Goal: Task Accomplishment & Management: Use online tool/utility

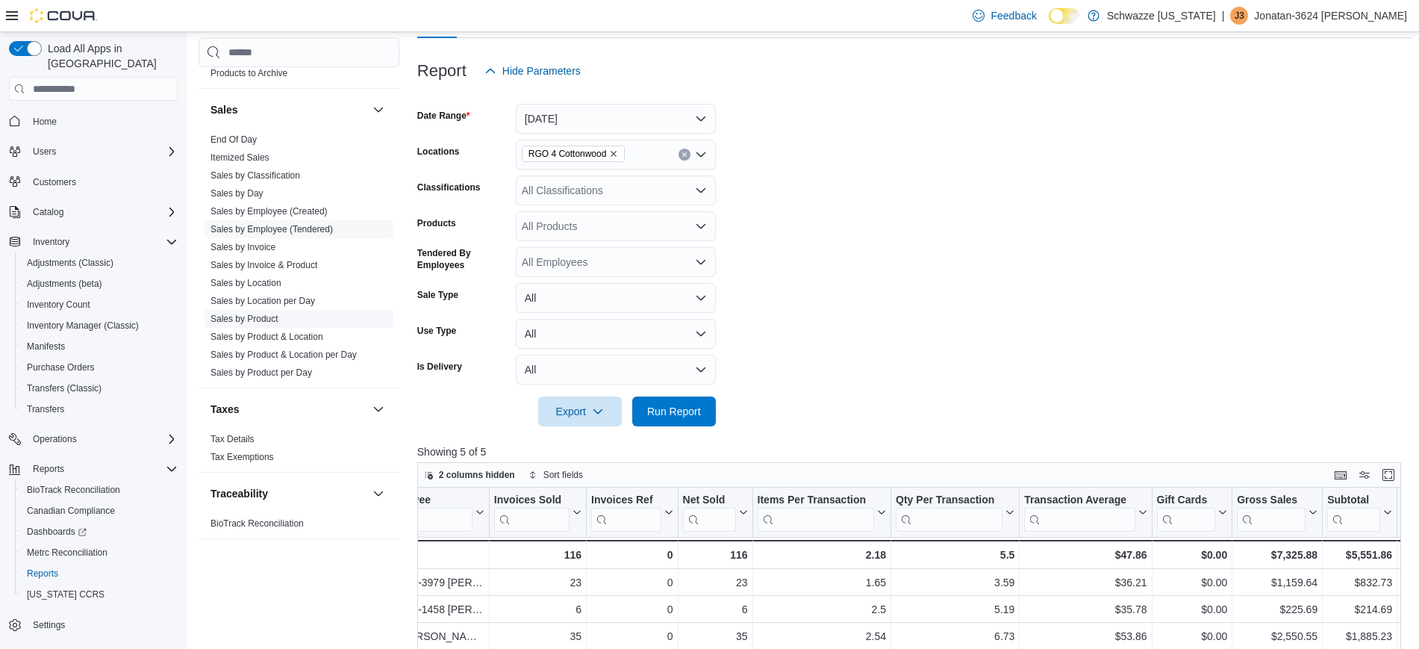
scroll to position [955, 0]
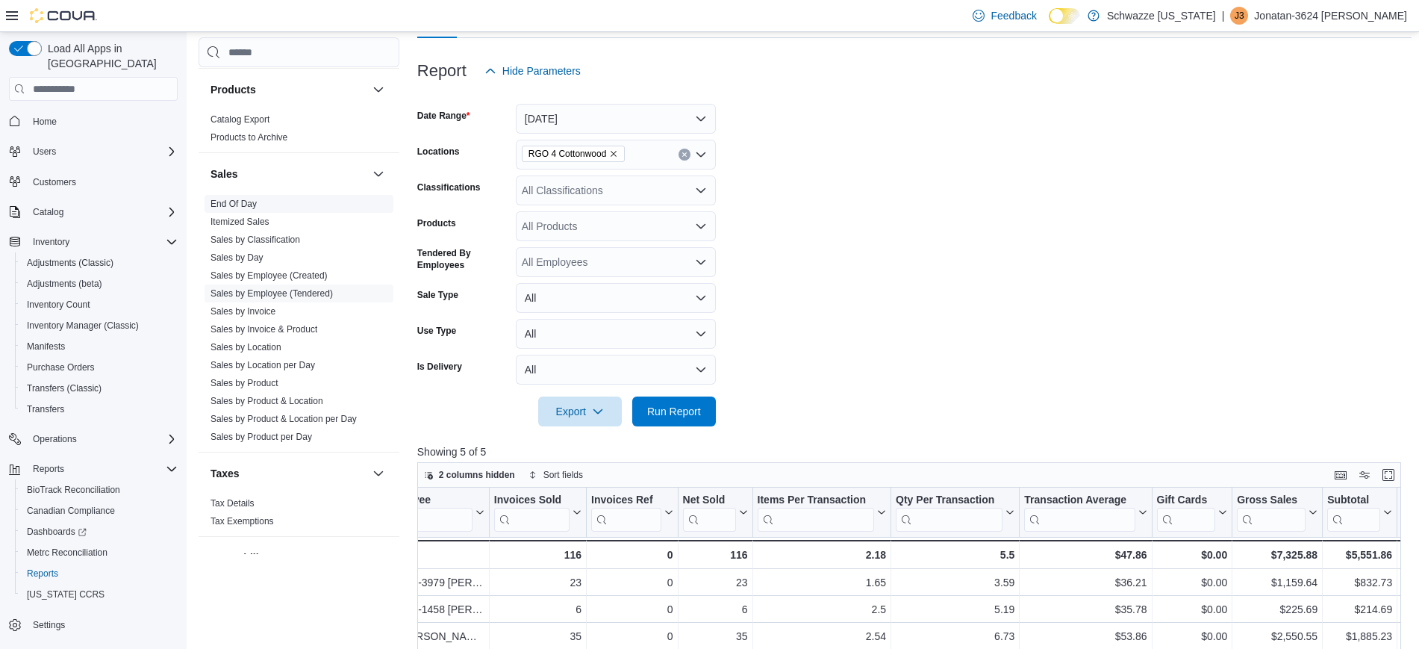
click at [254, 207] on link "End Of Day" at bounding box center [233, 204] width 46 height 10
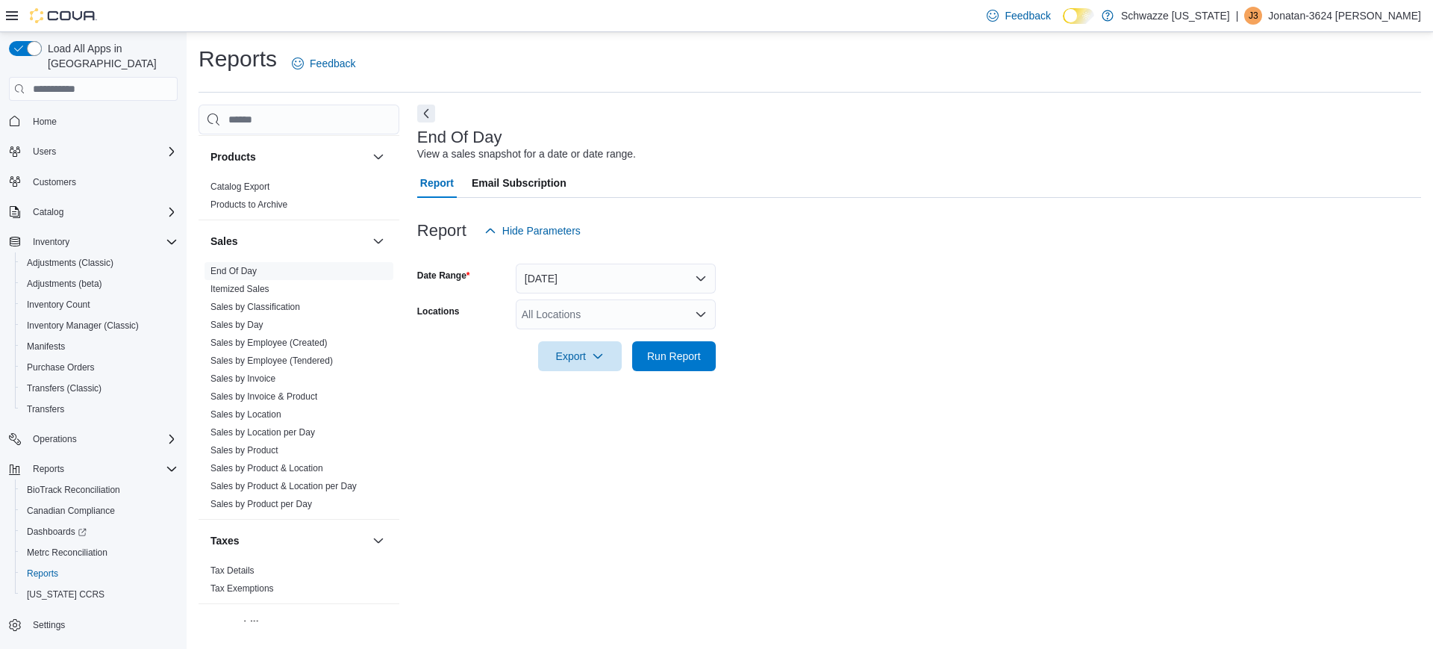
click at [571, 304] on div "All Locations" at bounding box center [616, 314] width 200 height 30
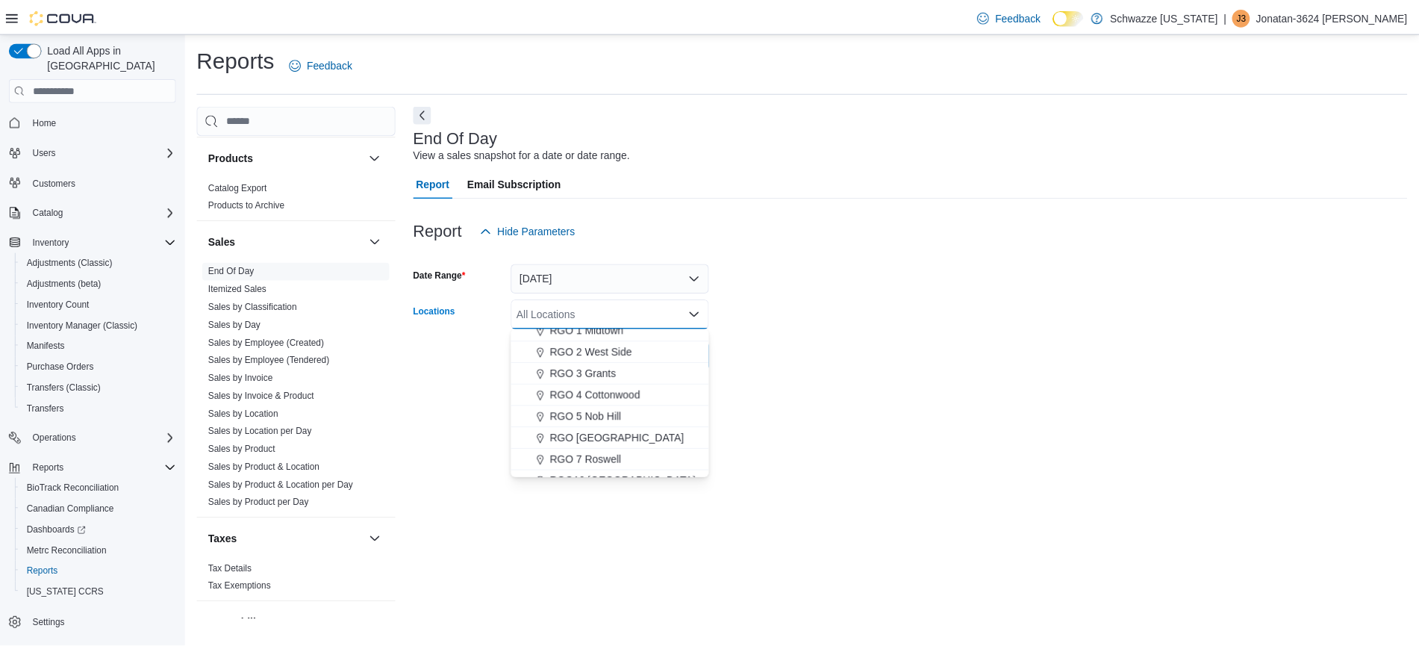
scroll to position [433, 0]
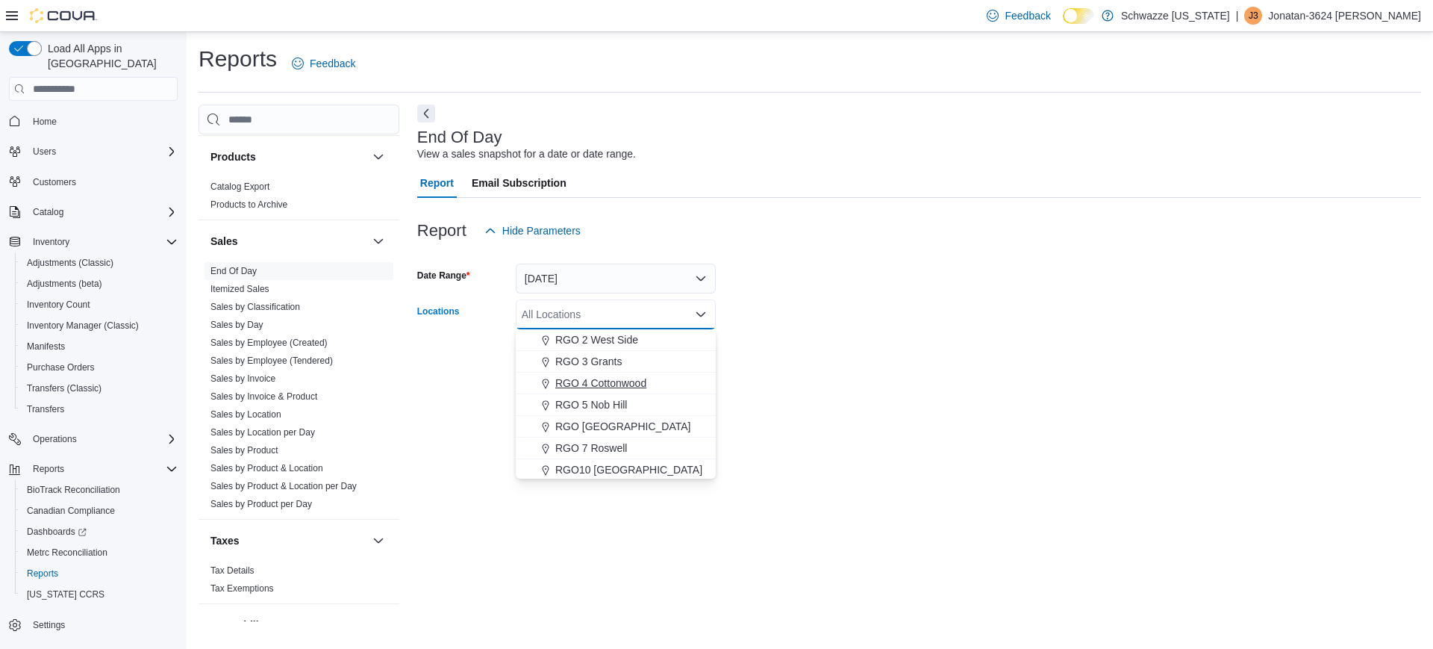
click at [614, 388] on span "RGO 4 Cottonwood" at bounding box center [600, 382] width 91 height 15
click at [803, 332] on div at bounding box center [919, 335] width 1004 height 12
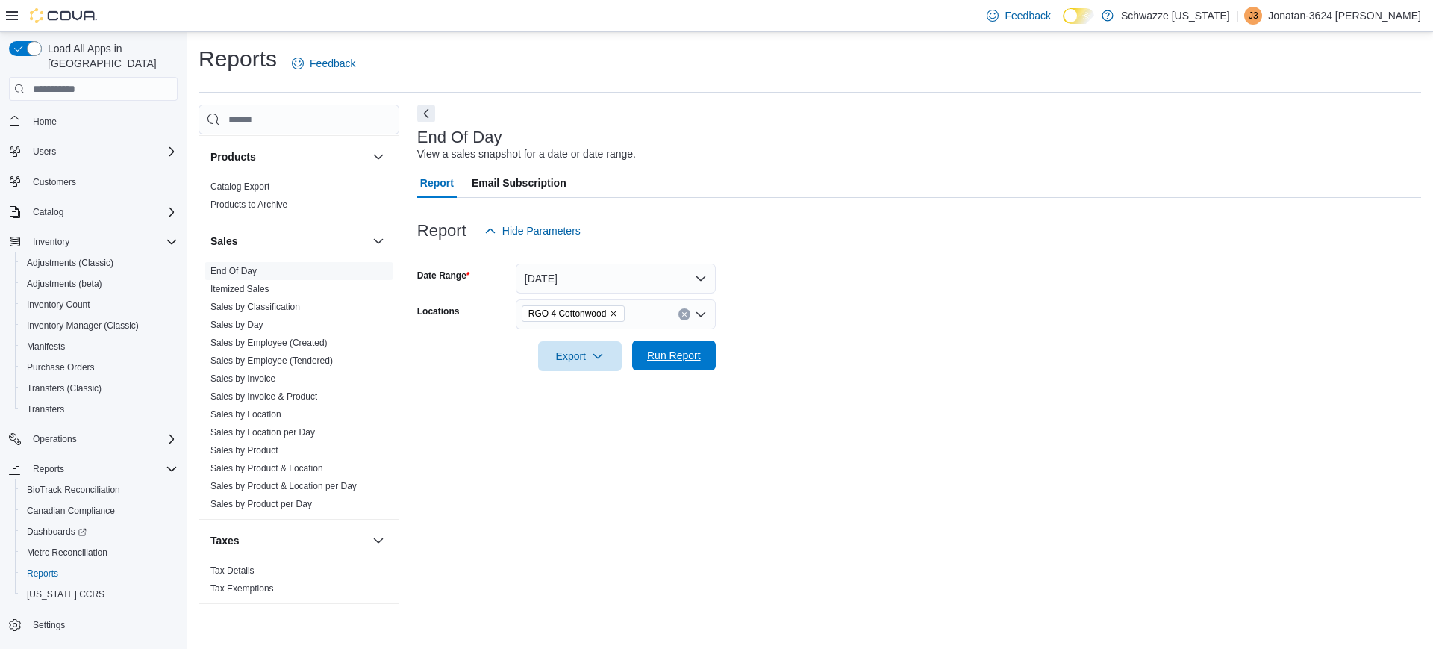
click at [669, 368] on span "Run Report" at bounding box center [674, 355] width 66 height 30
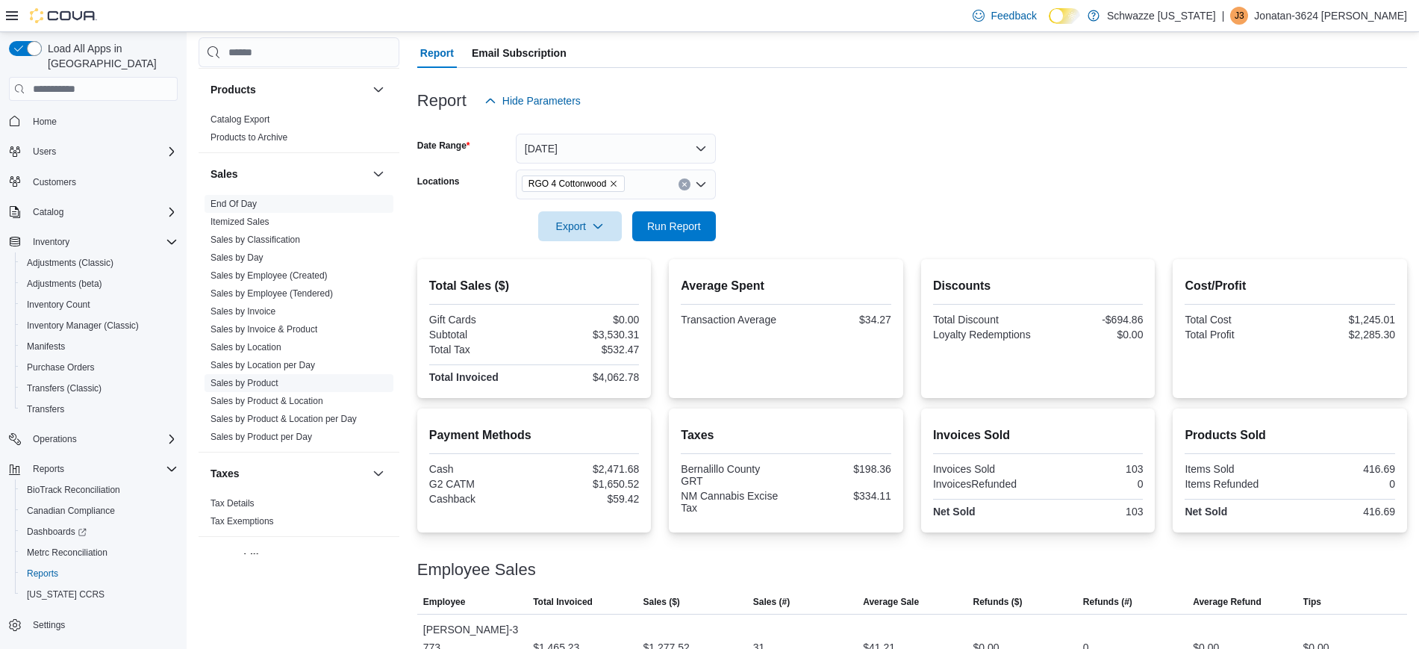
scroll to position [1003, 0]
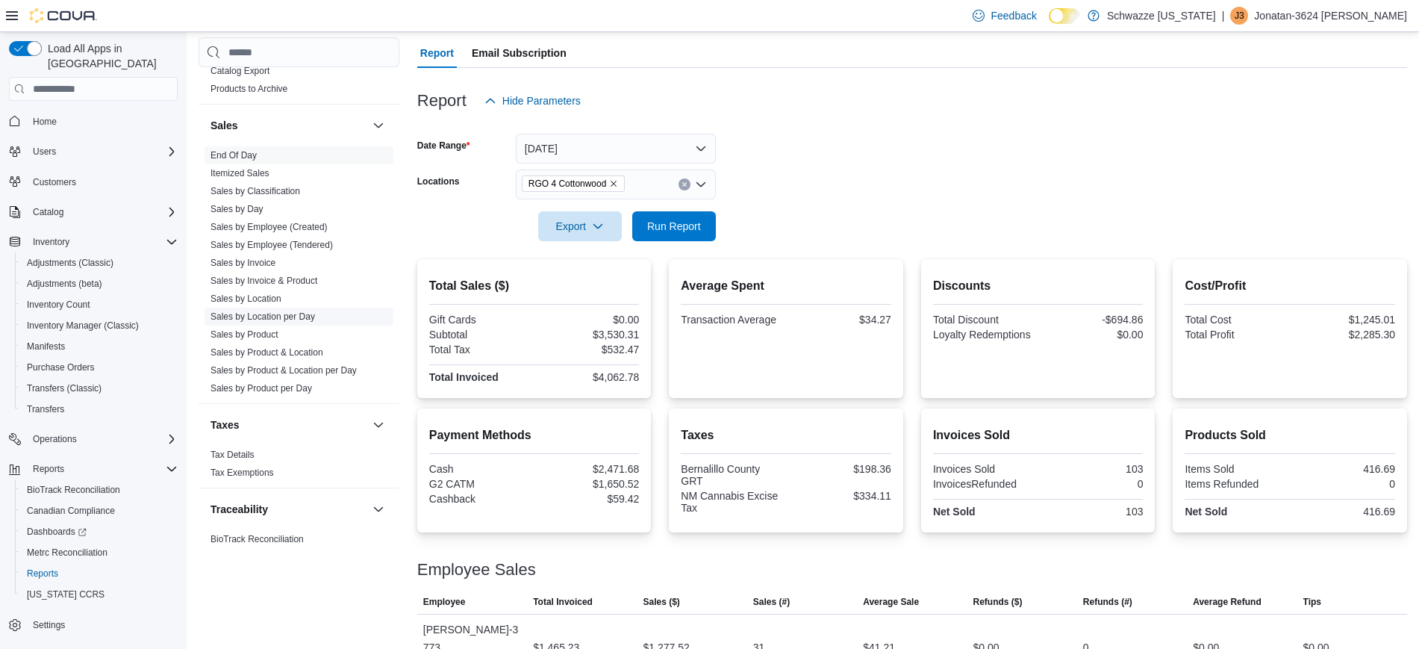
click at [290, 319] on link "Sales by Location per Day" at bounding box center [262, 316] width 104 height 10
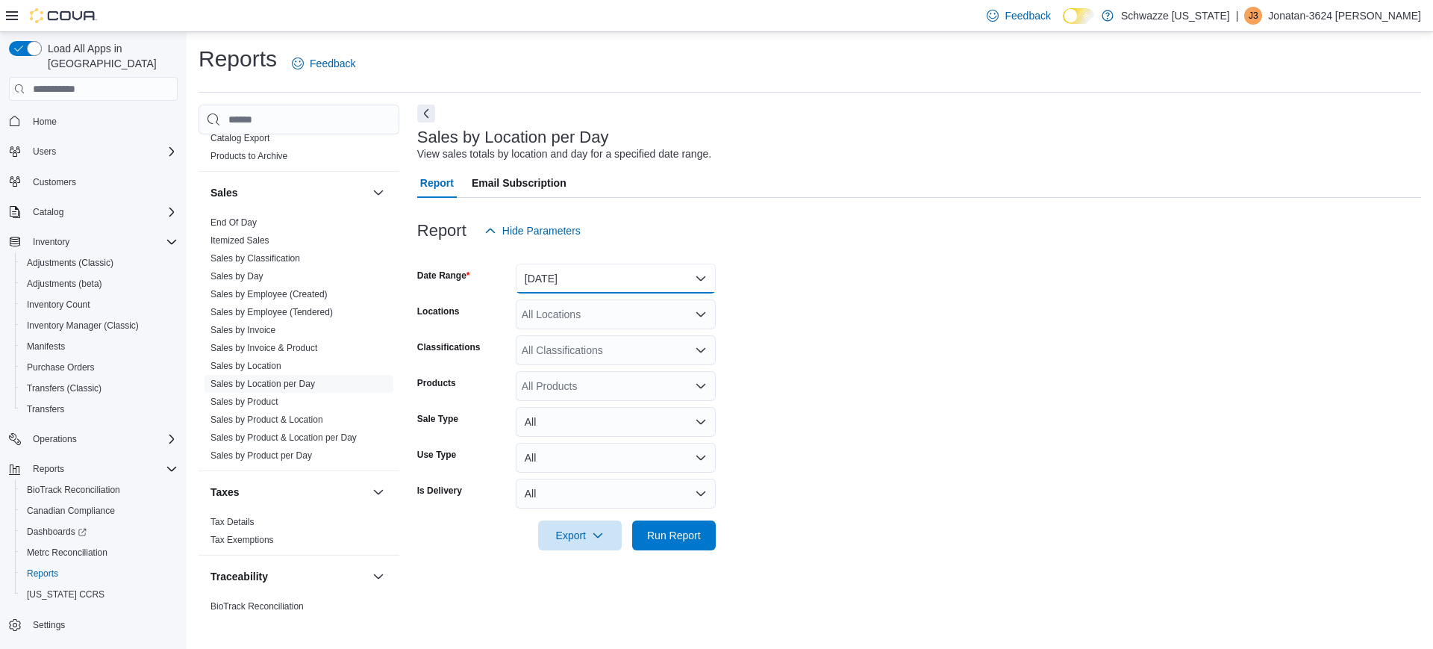
click at [563, 287] on button "Yesterday" at bounding box center [616, 278] width 200 height 30
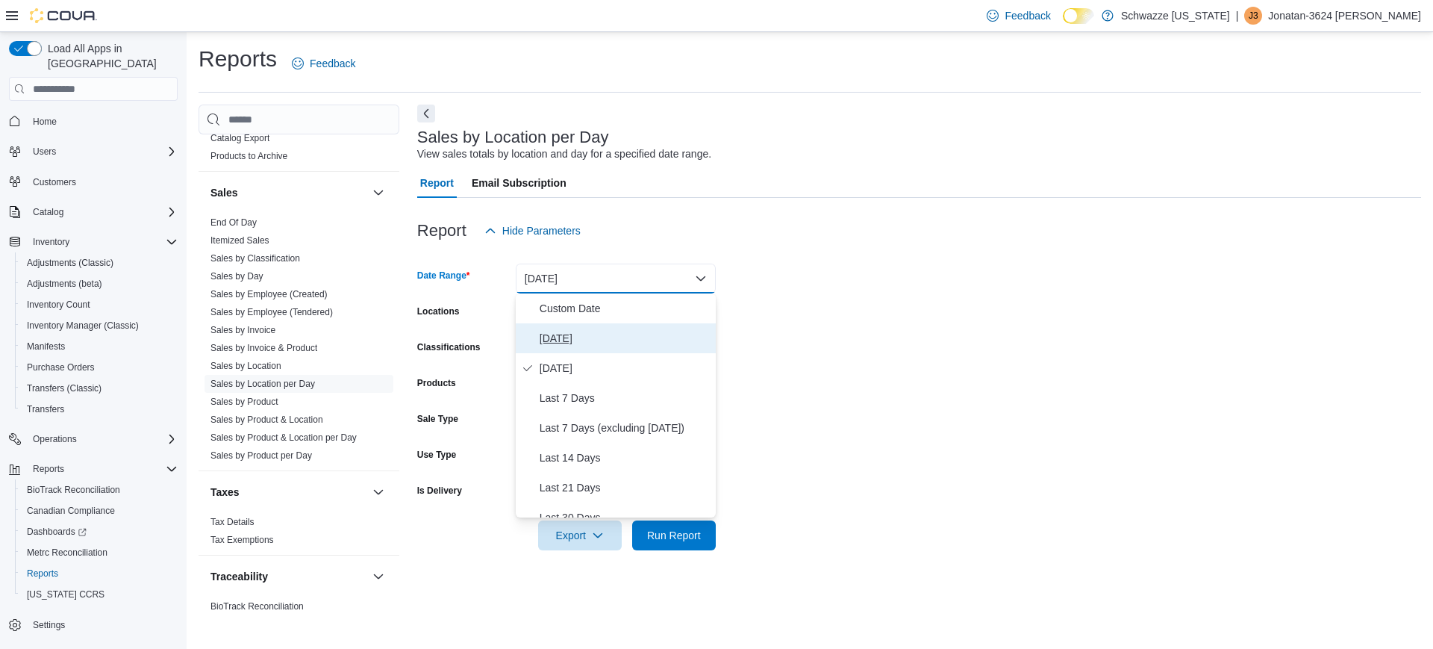
click at [557, 351] on button "Today" at bounding box center [616, 338] width 200 height 30
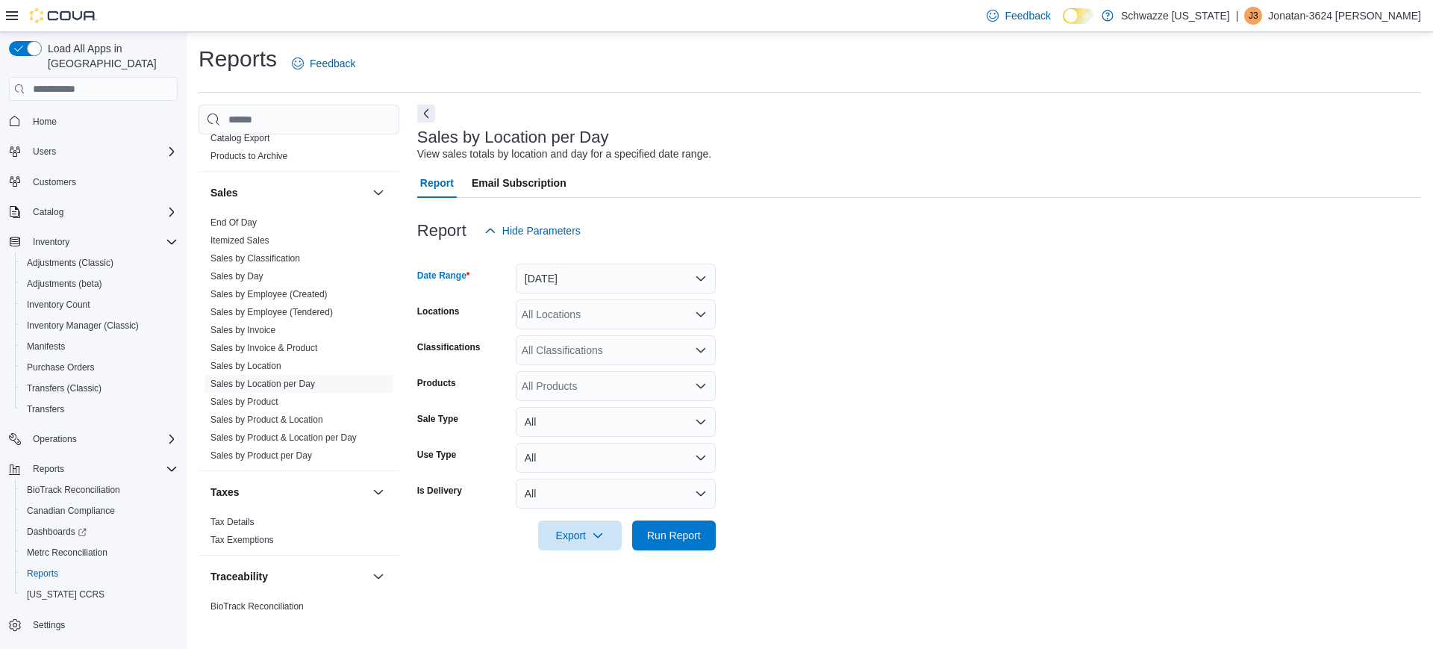
click at [604, 301] on div "All Locations" at bounding box center [616, 314] width 200 height 30
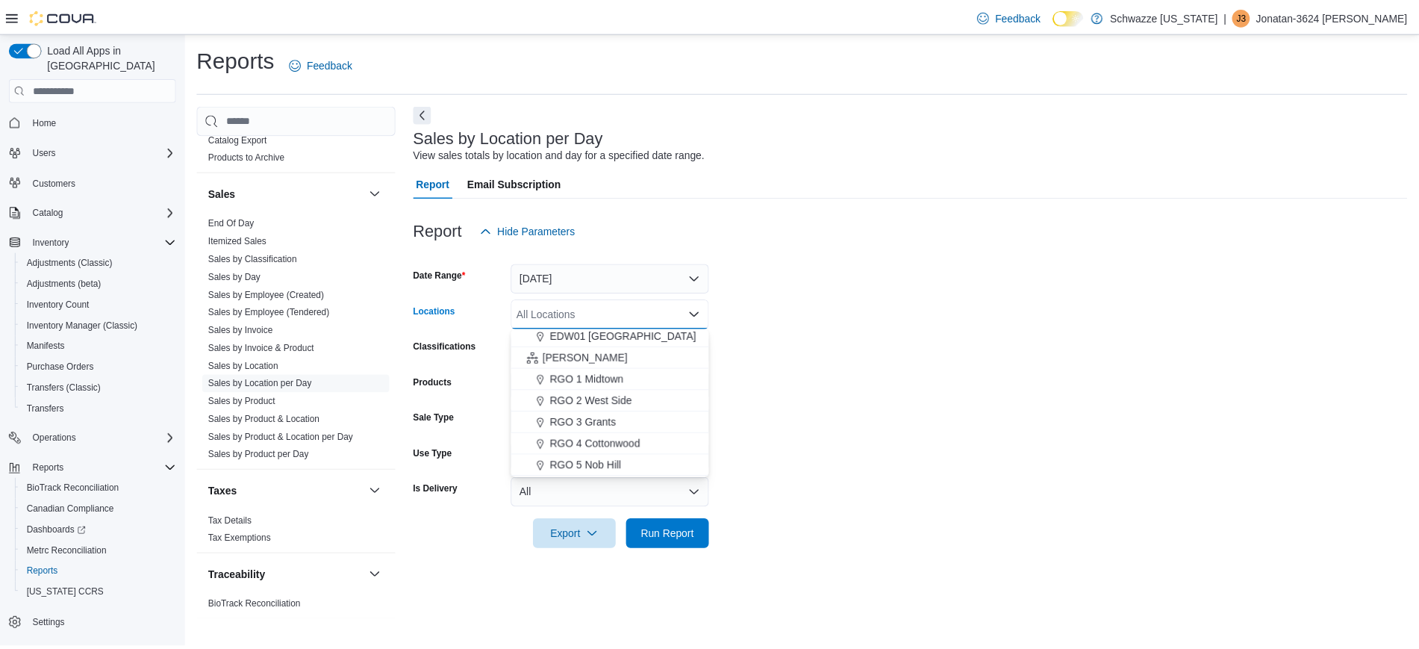
scroll to position [372, 0]
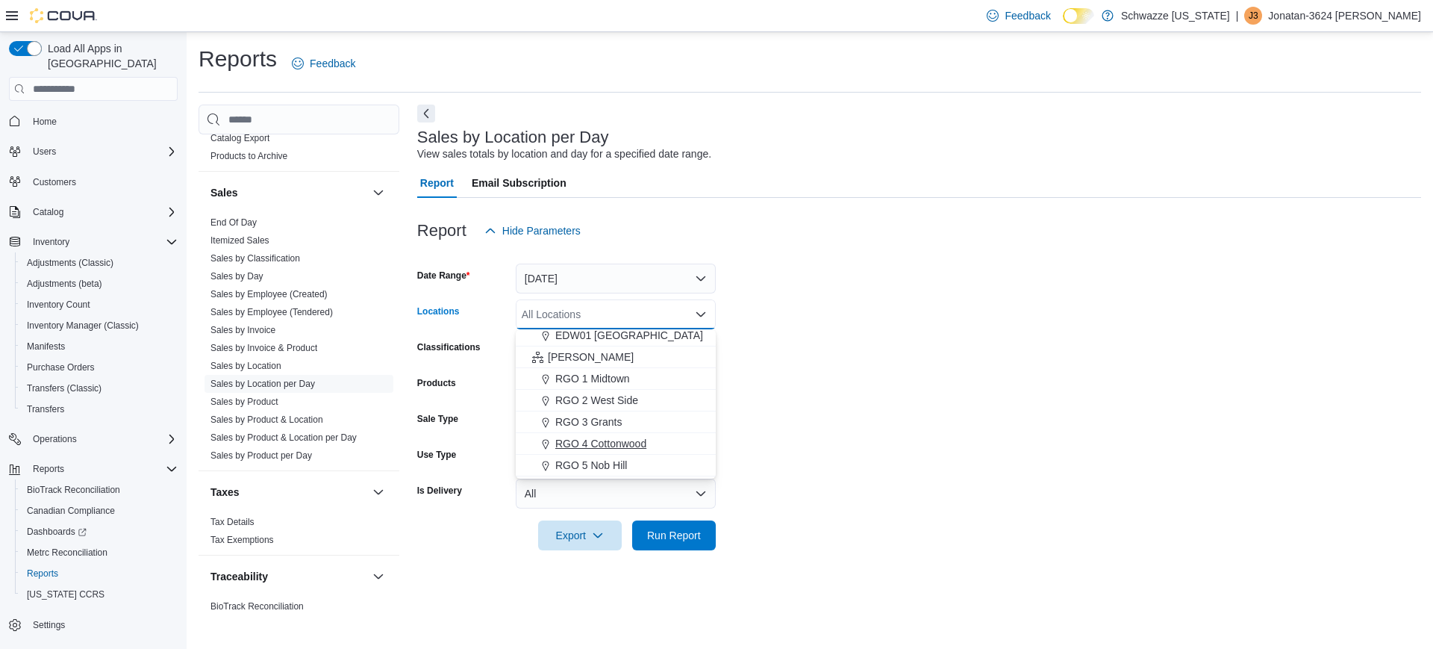
click at [592, 446] on span "RGO 4 Cottonwood" at bounding box center [600, 443] width 91 height 15
click at [837, 360] on form "Date Range Today Locations RGO 4 Cottonwood Combo box. Selected. RGO 4 Cottonwo…" at bounding box center [919, 398] width 1004 height 304
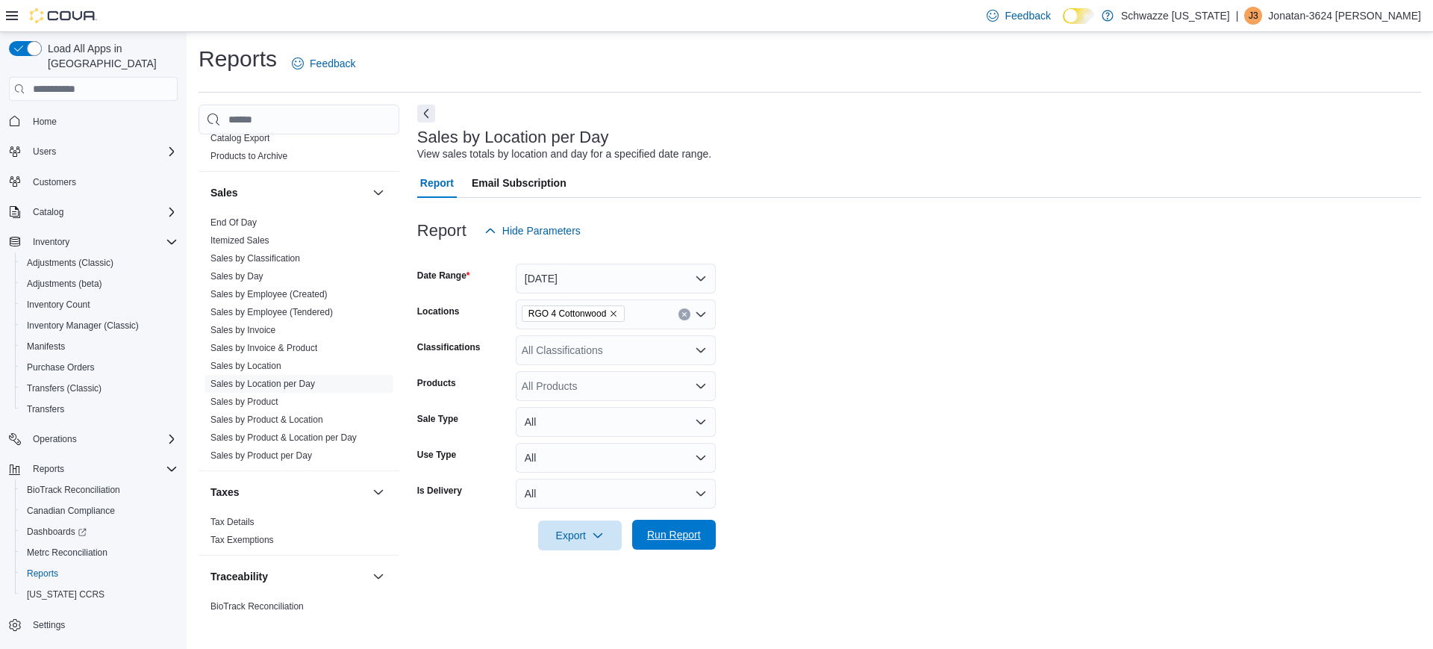
click at [655, 528] on span "Run Report" at bounding box center [674, 534] width 54 height 15
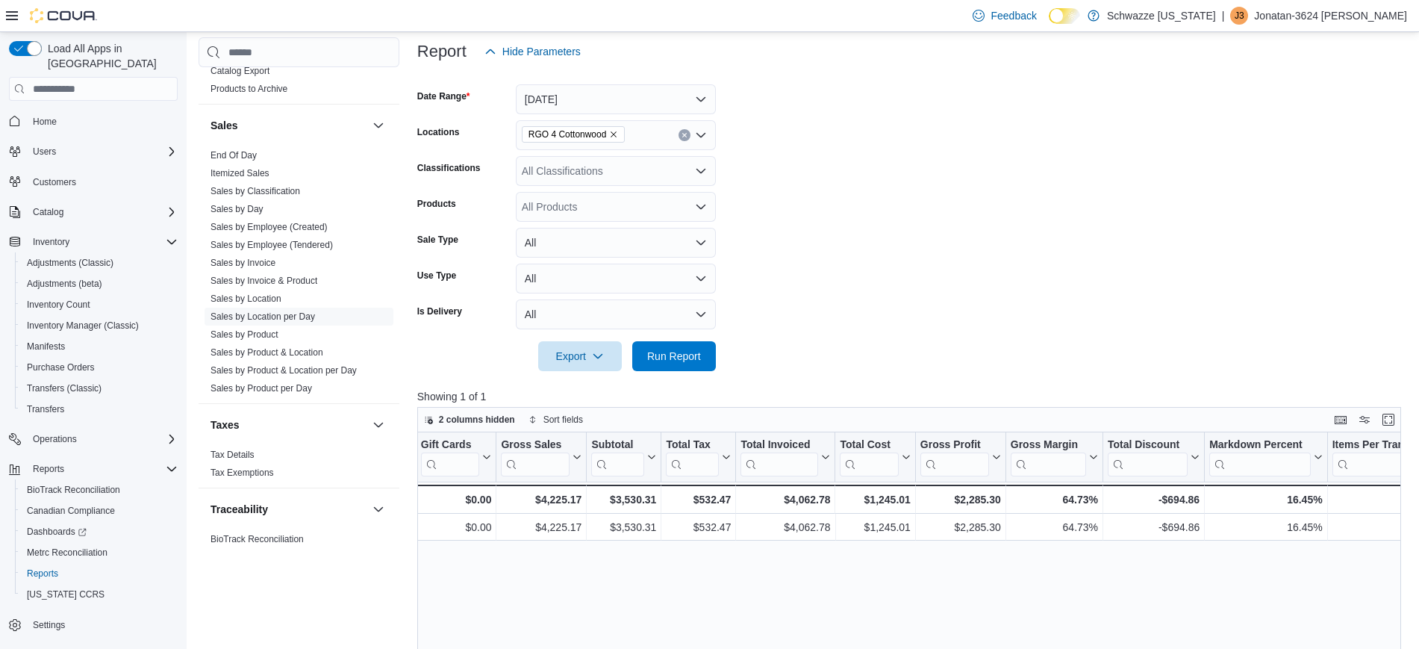
scroll to position [0, 674]
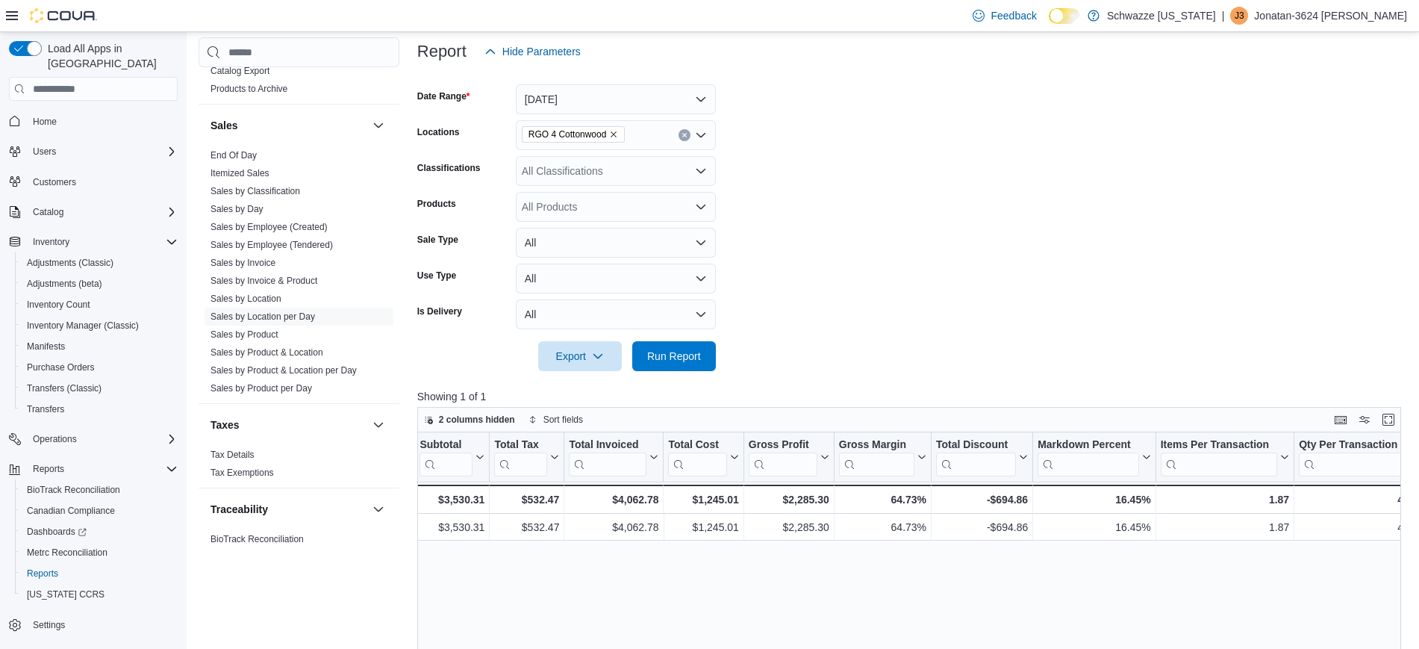
click at [683, 137] on icon "Clear input" at bounding box center [684, 136] width 4 height 4
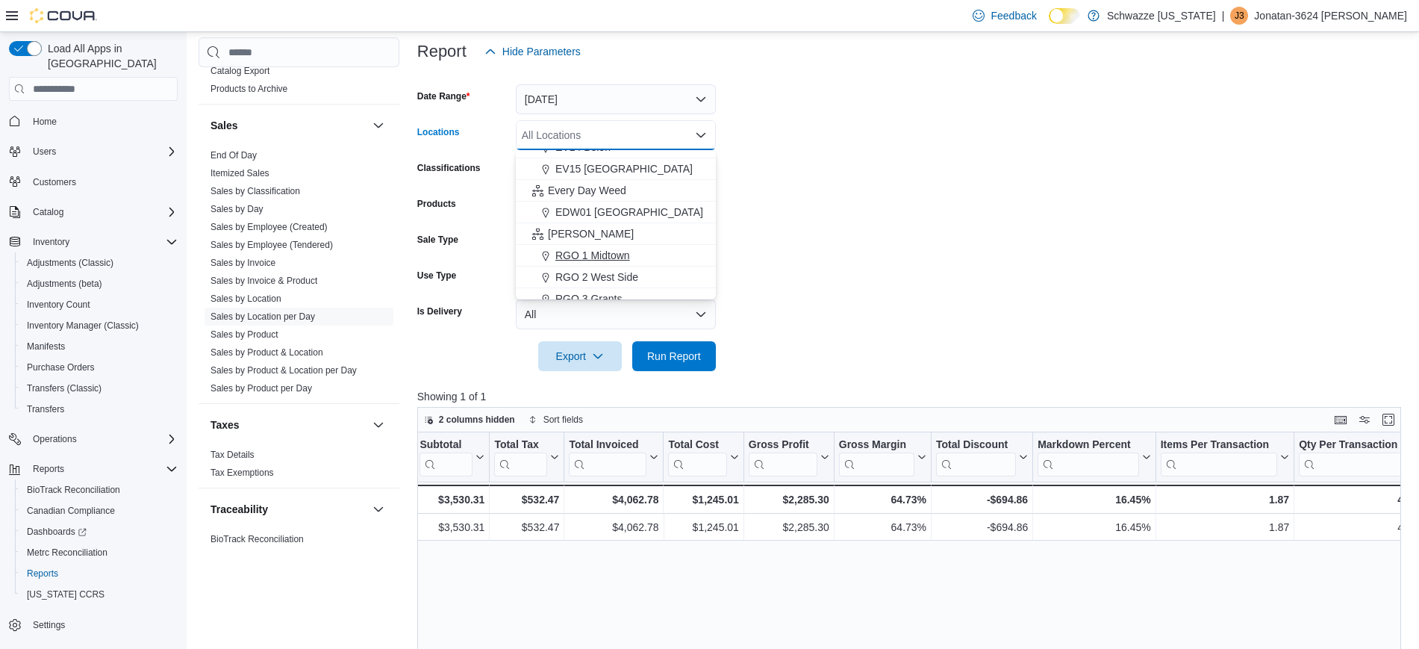
scroll to position [314, 0]
click at [607, 212] on span "EDW01 [GEOGRAPHIC_DATA]" at bounding box center [629, 214] width 148 height 15
click at [765, 227] on form "Date Range Today Locations EDW01 Farmington Combo box. Selected. EDW01 Farmingt…" at bounding box center [914, 218] width 994 height 304
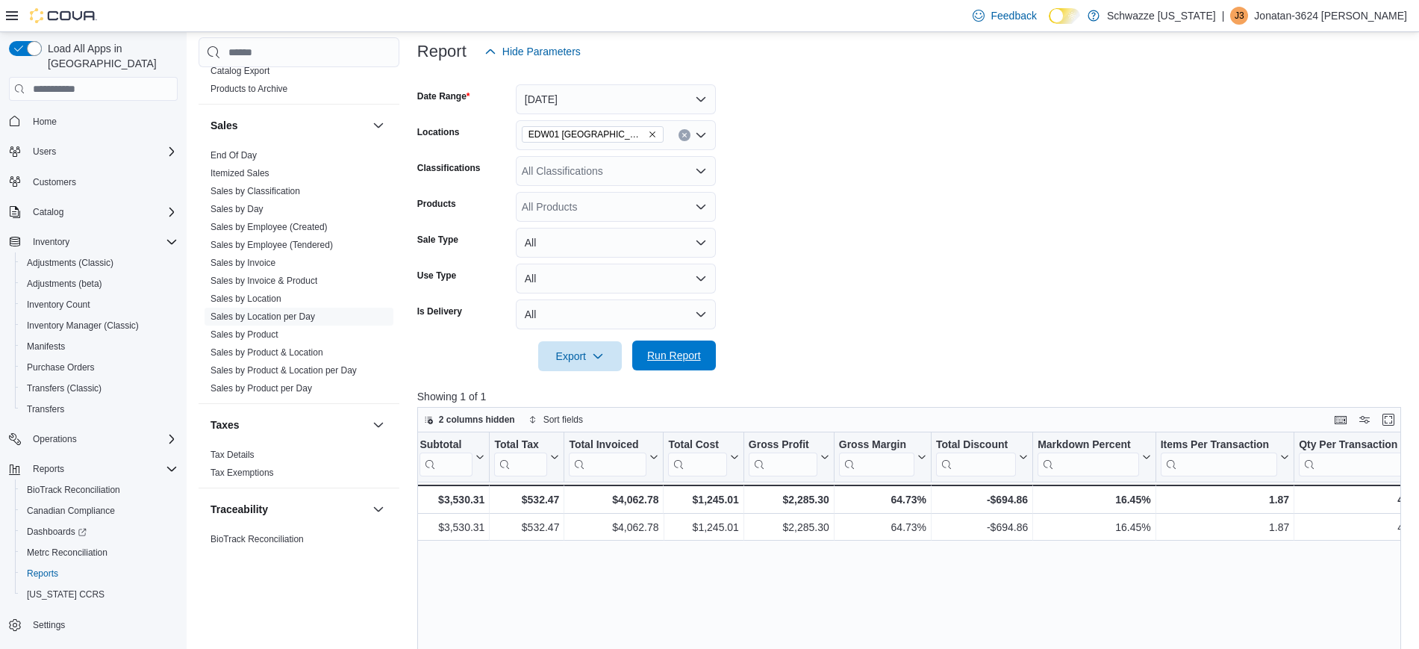
click at [699, 366] on span "Run Report" at bounding box center [674, 355] width 66 height 30
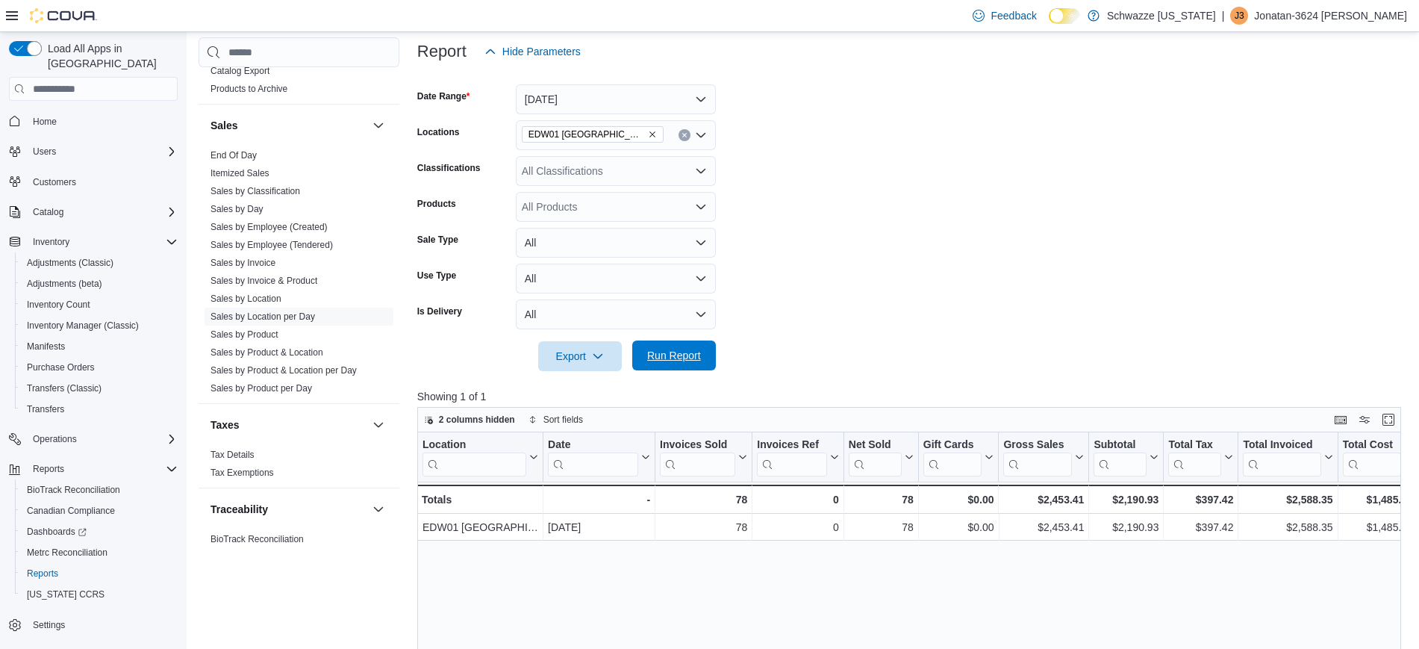
click at [678, 349] on span "Run Report" at bounding box center [674, 355] width 54 height 15
